Goal: Find specific page/section: Find specific page/section

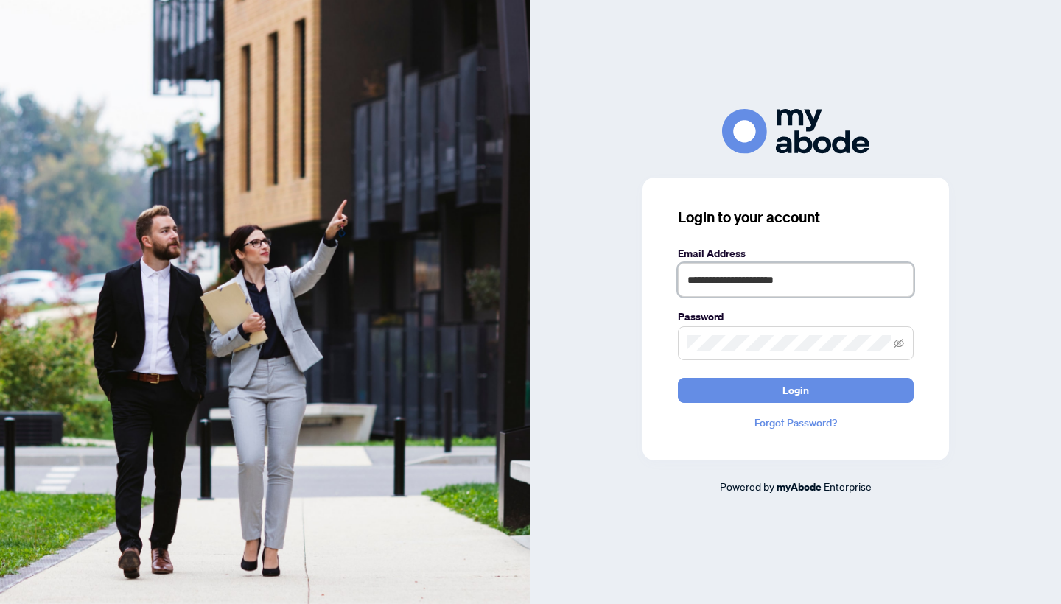
type input "**********"
click at [796, 390] on button "Login" at bounding box center [796, 390] width 236 height 25
click at [897, 346] on icon "eye-invisible" at bounding box center [899, 343] width 10 height 9
click at [796, 390] on button "Login" at bounding box center [796, 390] width 236 height 25
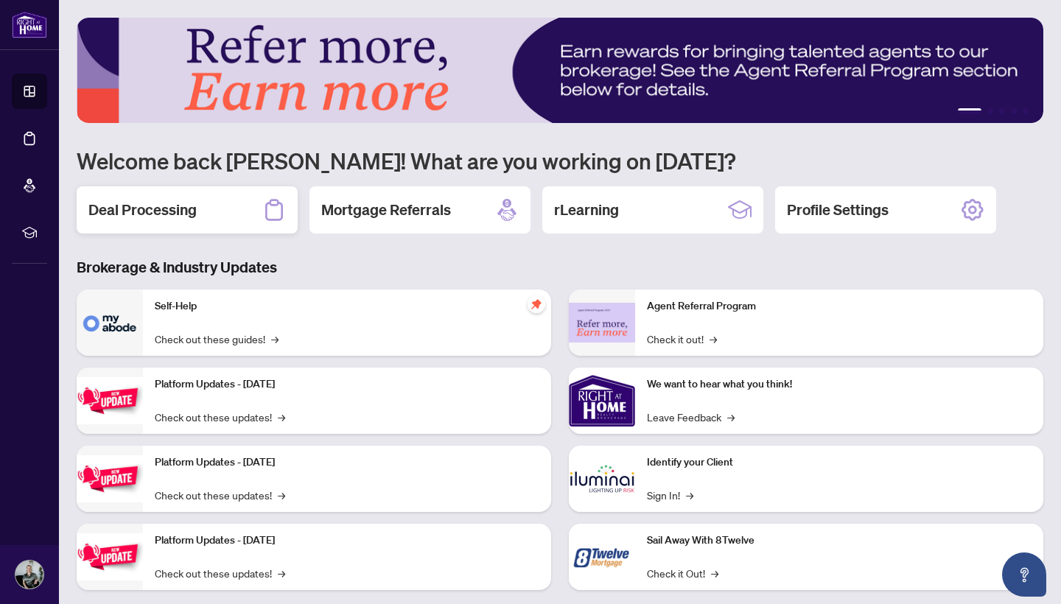
click at [169, 210] on h2 "Deal Processing" at bounding box center [142, 210] width 108 height 21
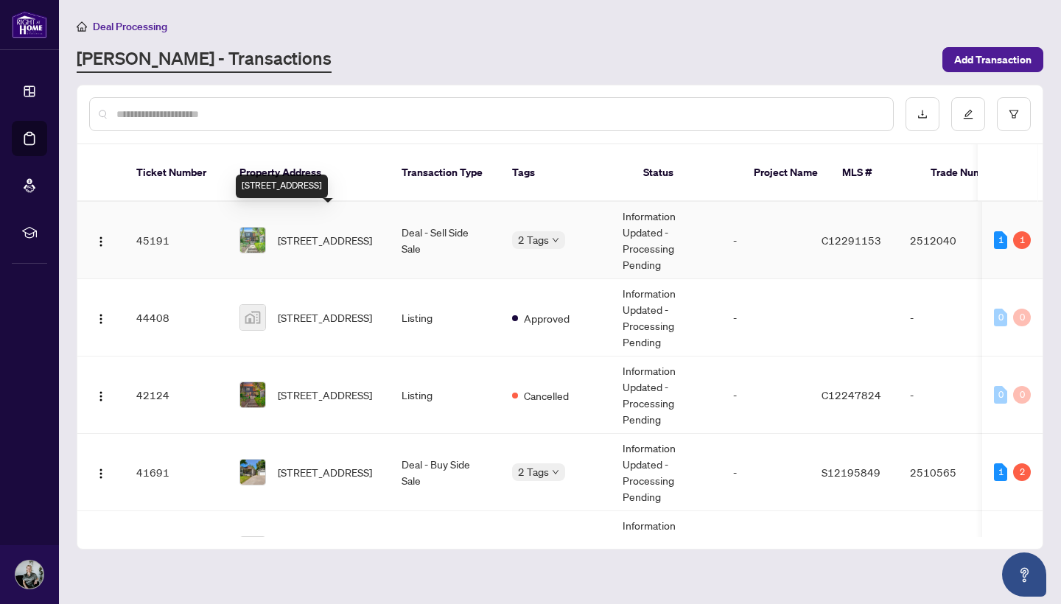
click at [337, 232] on span "[STREET_ADDRESS]" at bounding box center [325, 240] width 94 height 16
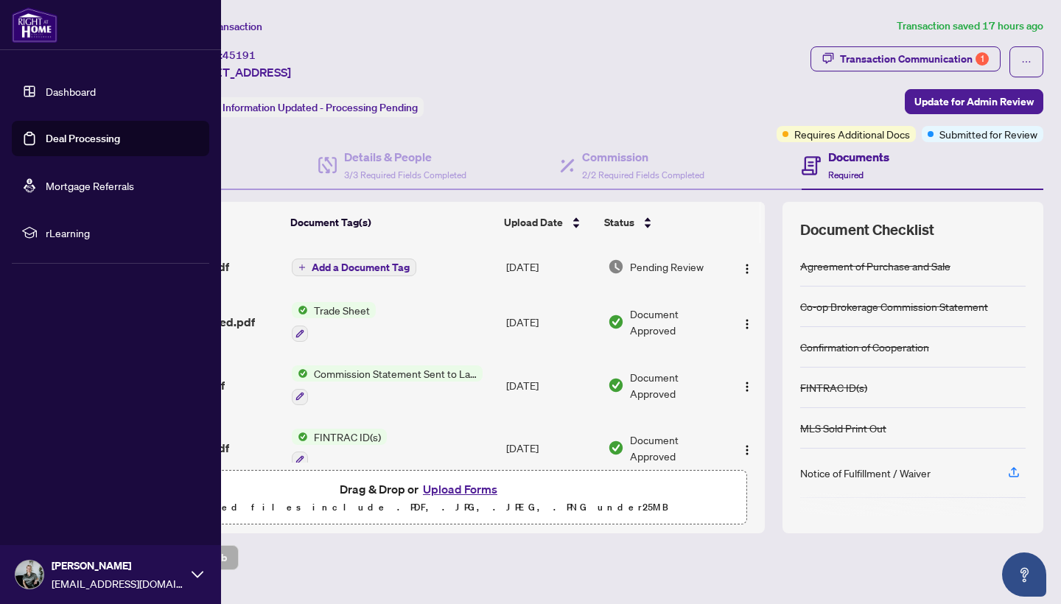
click at [71, 98] on link "Dashboard" at bounding box center [71, 91] width 50 height 13
